Goal: Task Accomplishment & Management: Complete application form

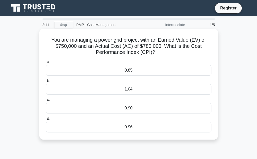
click at [153, 71] on div "0.85" at bounding box center [129, 70] width 166 height 11
click at [46, 64] on input "a. 0.85" at bounding box center [46, 61] width 0 height 3
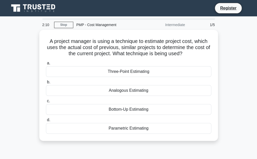
click at [153, 71] on div "Three-Point Estimating" at bounding box center [129, 71] width 166 height 11
click at [46, 65] on input "a. Three-Point Estimating" at bounding box center [46, 63] width 0 height 3
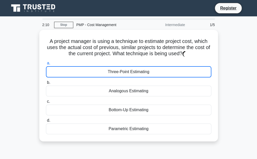
click at [153, 71] on div "Three-Point Estimating" at bounding box center [129, 71] width 166 height 11
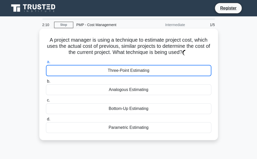
click at [153, 71] on div "Three-Point Estimating" at bounding box center [129, 70] width 166 height 11
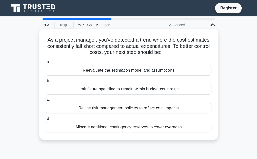
click at [125, 96] on div "a. Reevaluate the estimation model and assumptions b. Limit future spending to …" at bounding box center [129, 96] width 172 height 76
click at [132, 94] on div "Limit future spending to remain within budget constraints" at bounding box center [129, 89] width 166 height 11
click at [46, 83] on input "b. Limit future spending to remain within budget constraints" at bounding box center [46, 80] width 0 height 3
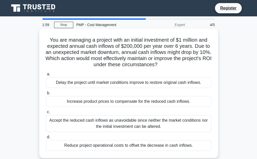
click at [139, 88] on div "a. Delay the project until market conditions improve to restore original cash i…" at bounding box center [129, 111] width 172 height 82
click at [140, 84] on div "Delay the project until market conditions improve to restore original cash infl…" at bounding box center [129, 82] width 166 height 11
click at [46, 76] on input "a. Delay the project until market conditions improve to restore original cash i…" at bounding box center [46, 74] width 0 height 3
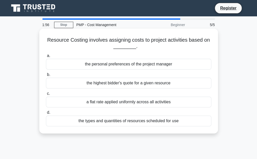
click at [188, 100] on div "a flat rate applied uniformly across all activities" at bounding box center [129, 102] width 166 height 11
click at [46, 95] on input "c. a flat rate applied uniformly across all activities" at bounding box center [46, 93] width 0 height 3
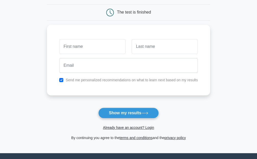
scroll to position [97, 0]
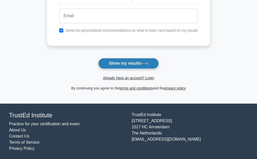
click at [137, 62] on button "Show my results" at bounding box center [128, 63] width 60 height 11
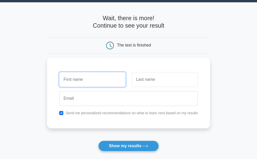
scroll to position [14, 0]
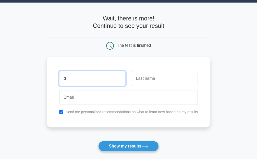
type input "d"
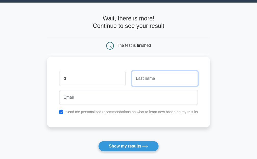
click at [169, 78] on input "text" at bounding box center [165, 78] width 66 height 15
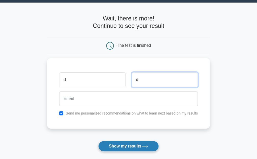
type input "d"
click at [145, 142] on button "Show my results" at bounding box center [128, 146] width 60 height 11
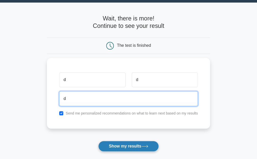
type input "d"
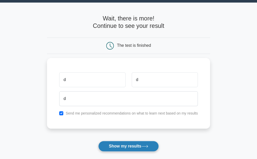
click at [143, 141] on button "Show my results" at bounding box center [128, 146] width 60 height 11
